Goal: Information Seeking & Learning: Learn about a topic

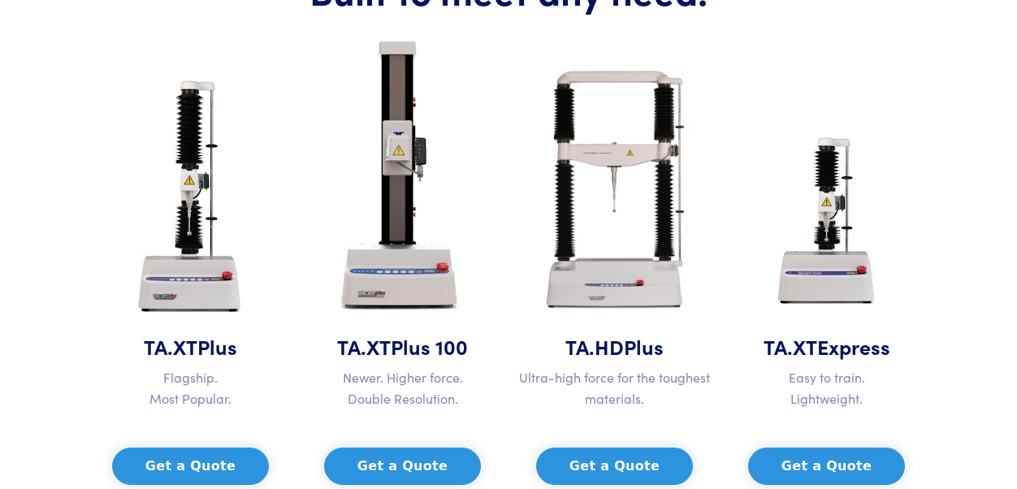
scroll to position [894, 0]
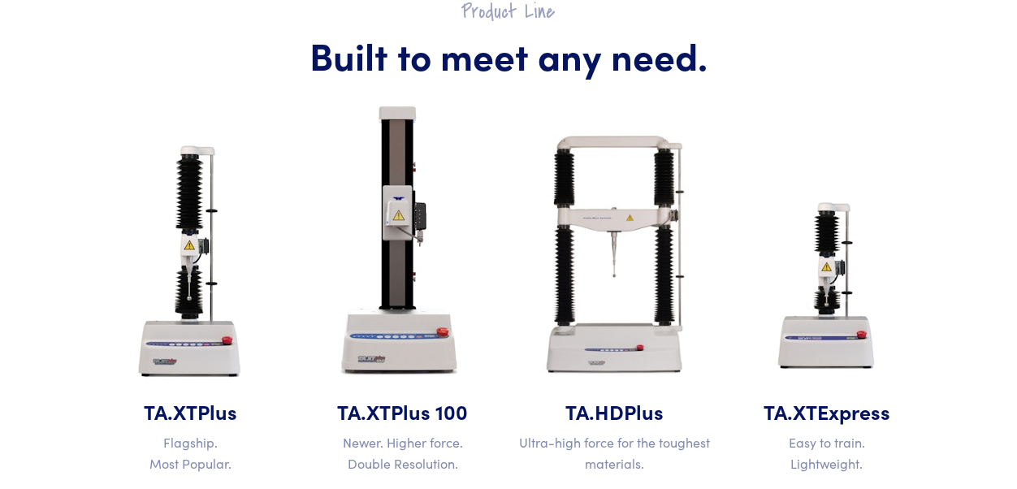
click at [409, 171] on img at bounding box center [403, 241] width 163 height 313
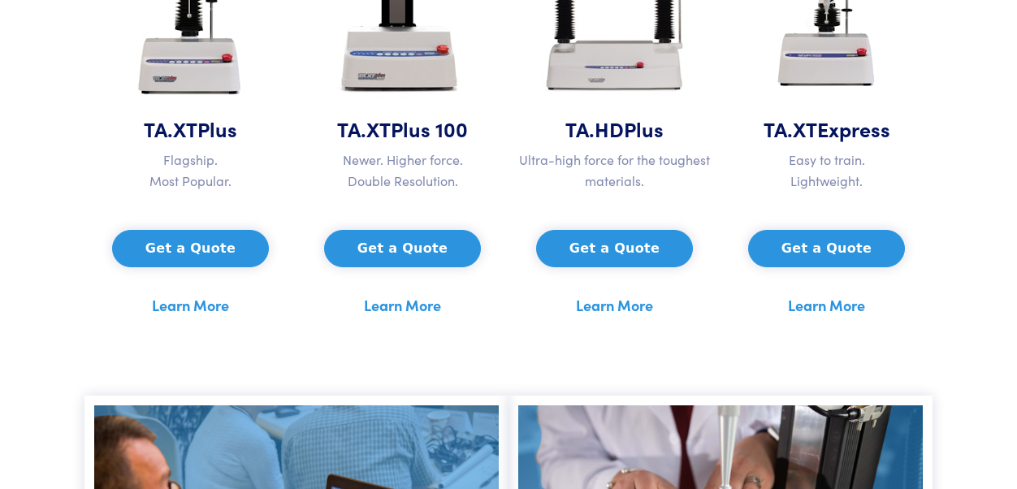
scroll to position [1056, 0]
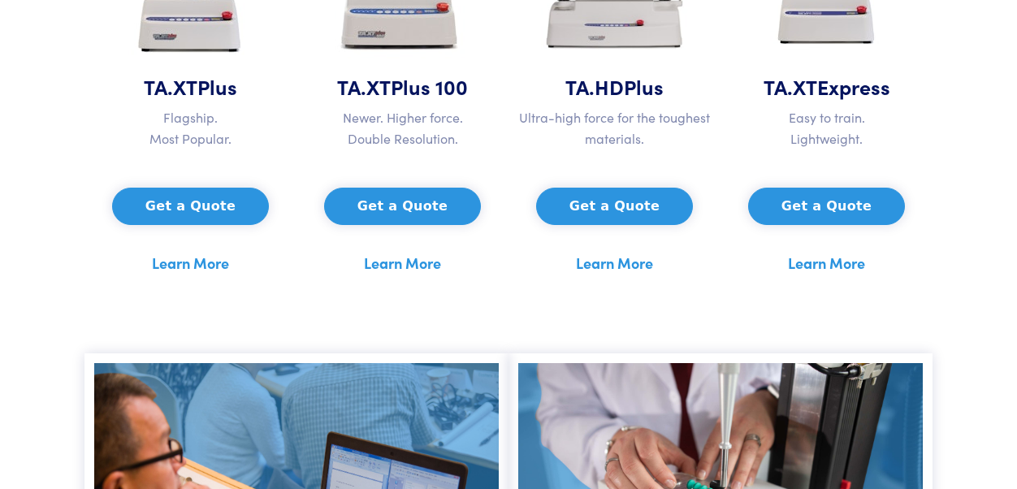
click at [421, 269] on link "Learn More" at bounding box center [402, 263] width 77 height 24
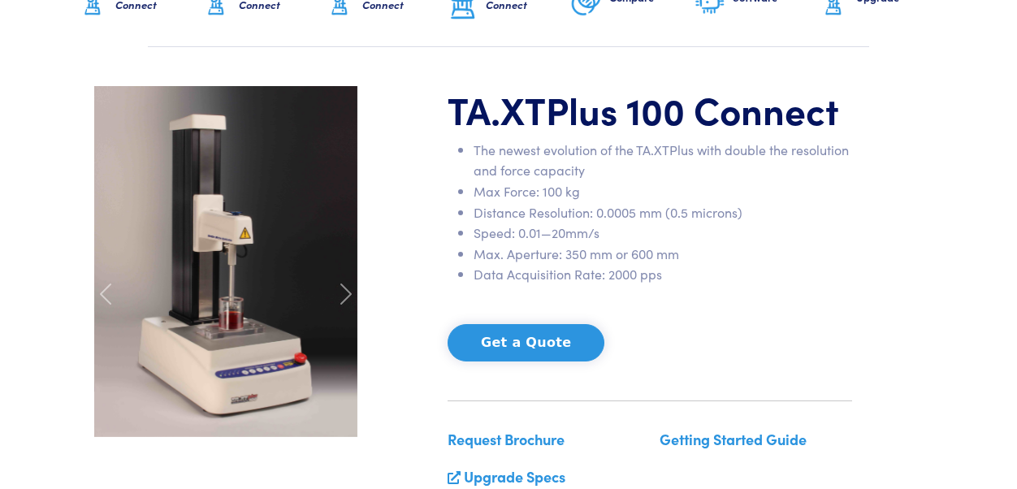
scroll to position [163, 0]
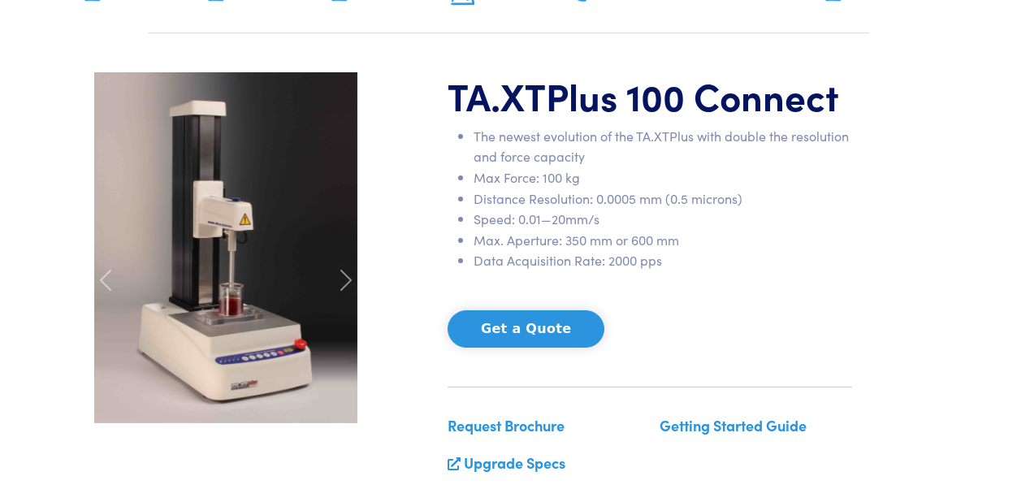
click at [237, 267] on img at bounding box center [225, 247] width 263 height 351
